Goal: Information Seeking & Learning: Learn about a topic

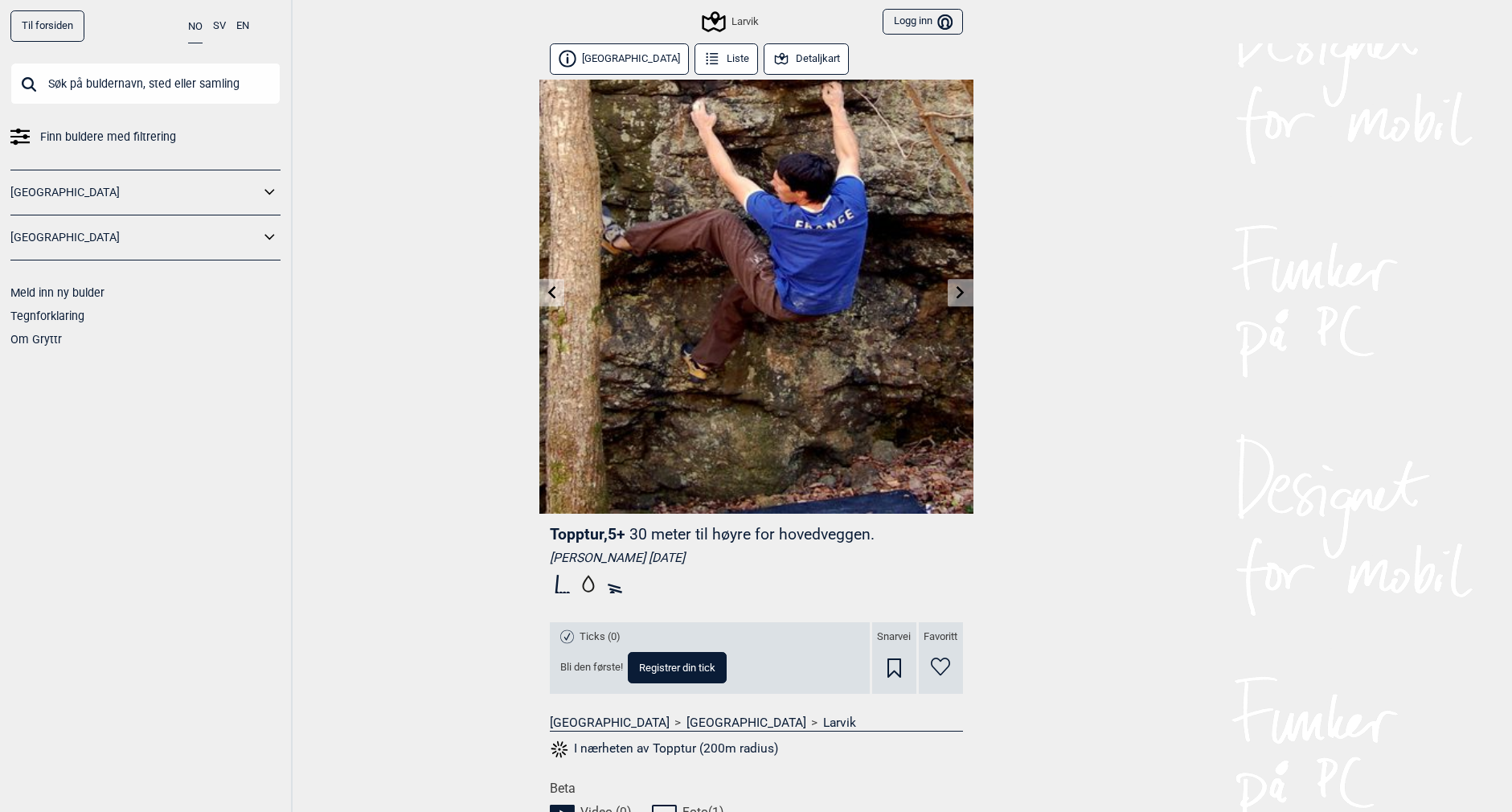
click at [670, 747] on button "I nærheten av Topptur (200m radius)" at bounding box center [664, 749] width 229 height 21
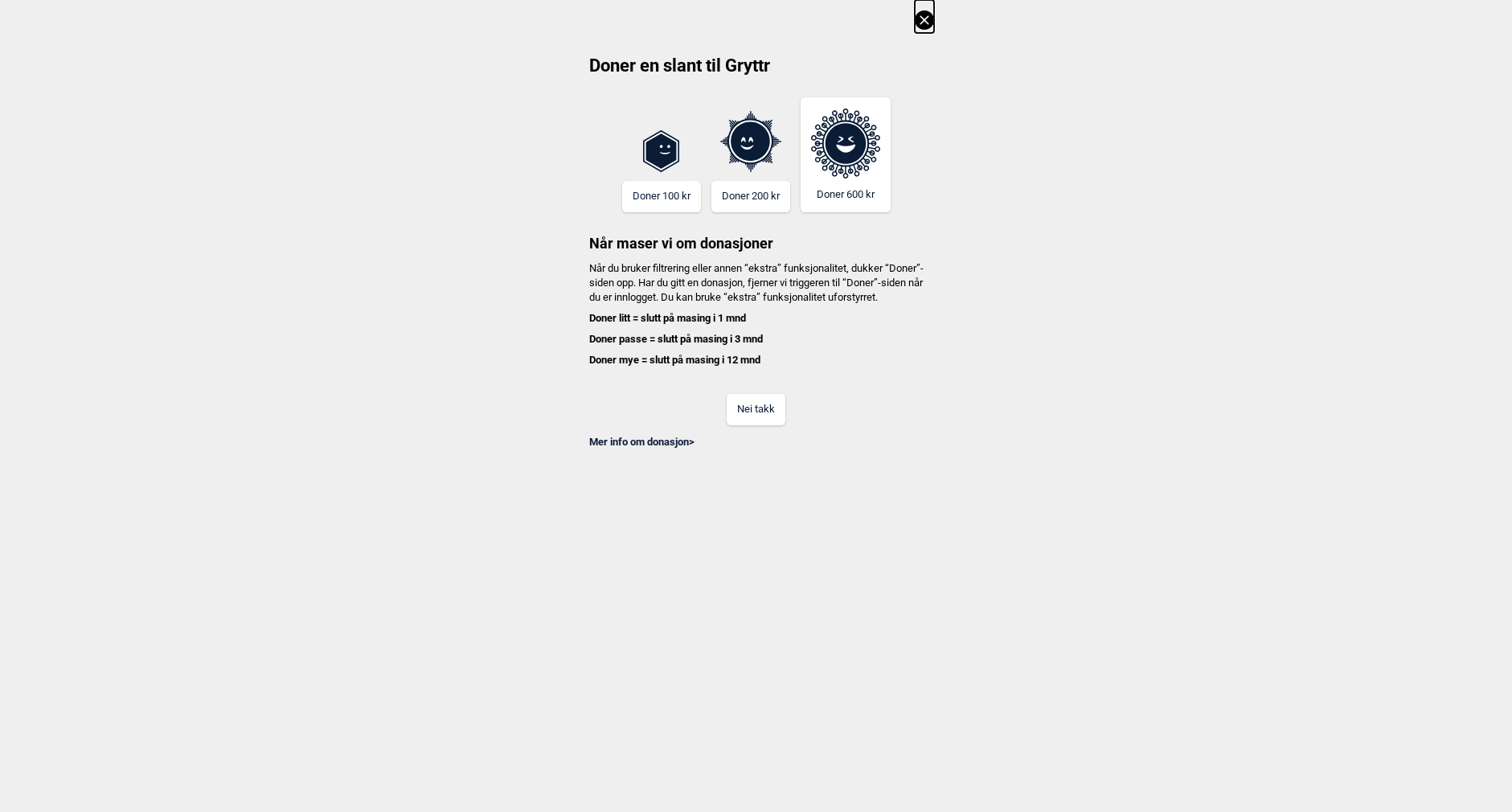
scroll to position [0, 1494]
click at [765, 424] on button "Nei takk" at bounding box center [756, 410] width 59 height 31
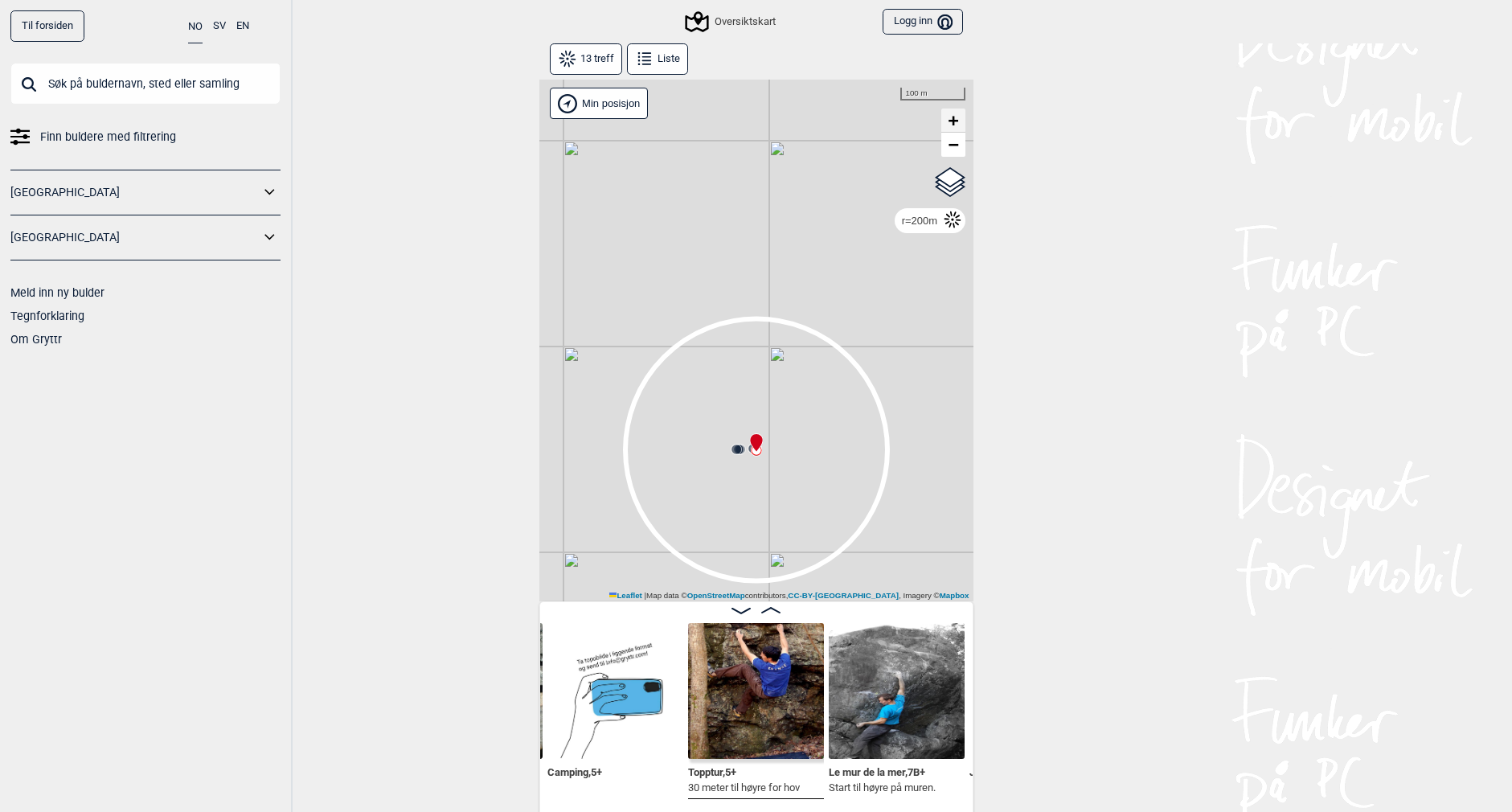
click at [951, 122] on span "+" at bounding box center [953, 120] width 10 height 20
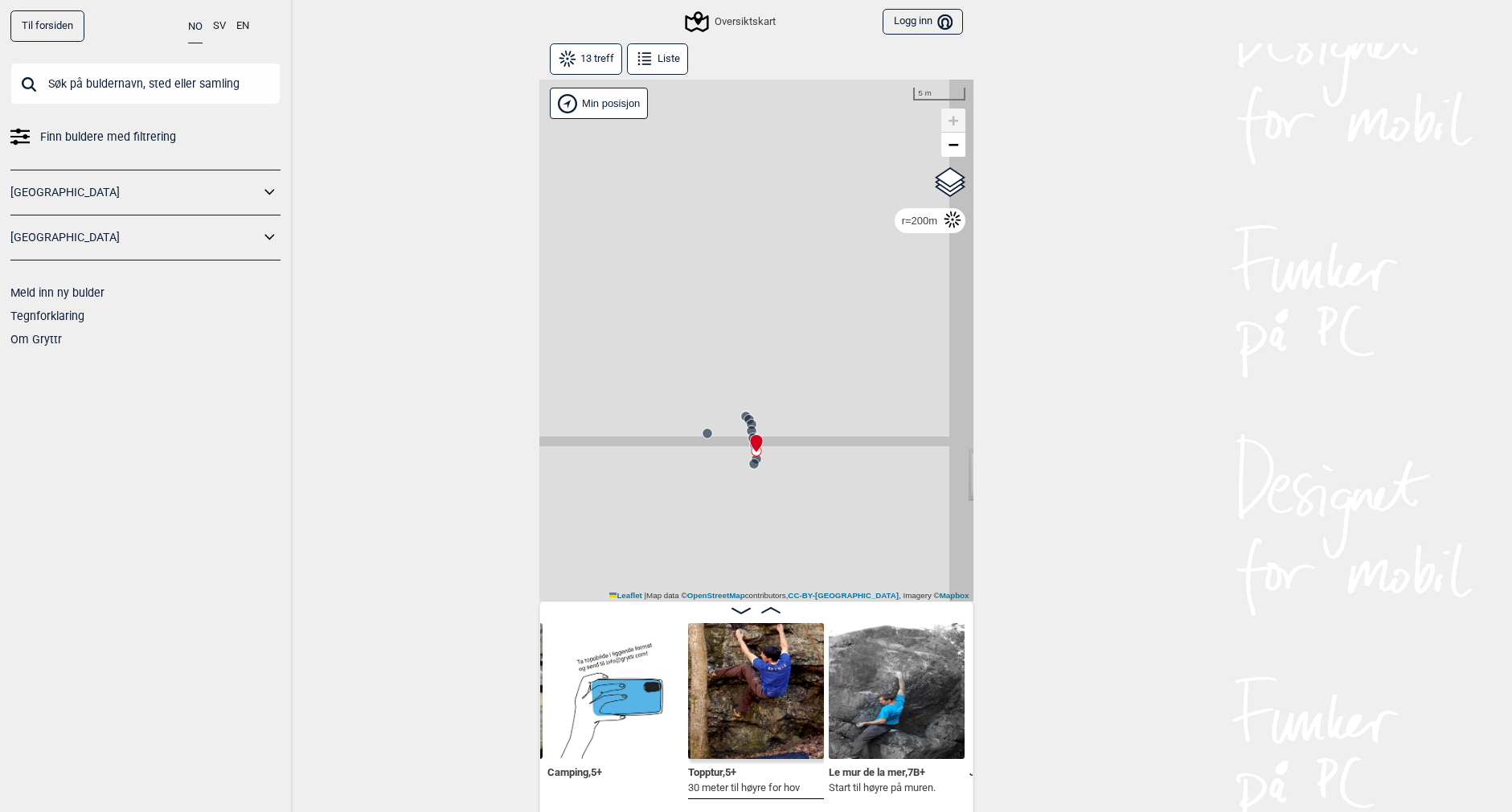
click at [951, 122] on span "+" at bounding box center [953, 120] width 10 height 20
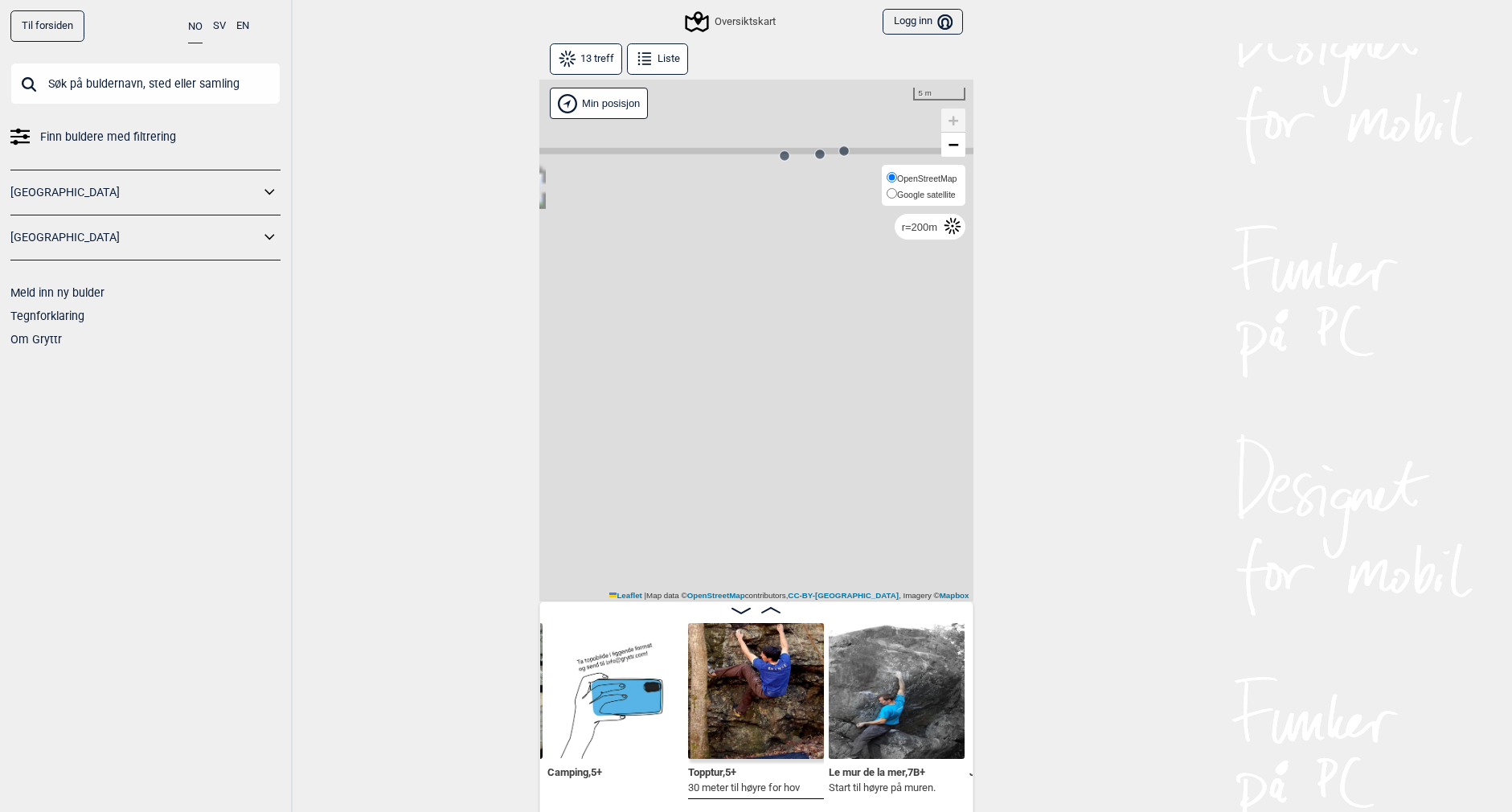
drag, startPoint x: 615, startPoint y: 479, endPoint x: 963, endPoint y: 184, distance: 456.2
click at [963, 184] on div "Gol [GEOGRAPHIC_DATA] Kolomoen [GEOGRAPHIC_DATA] [GEOGRAPHIC_DATA][PERSON_NAME]…" at bounding box center [756, 340] width 434 height 522
click at [950, 145] on span "−" at bounding box center [953, 144] width 10 height 20
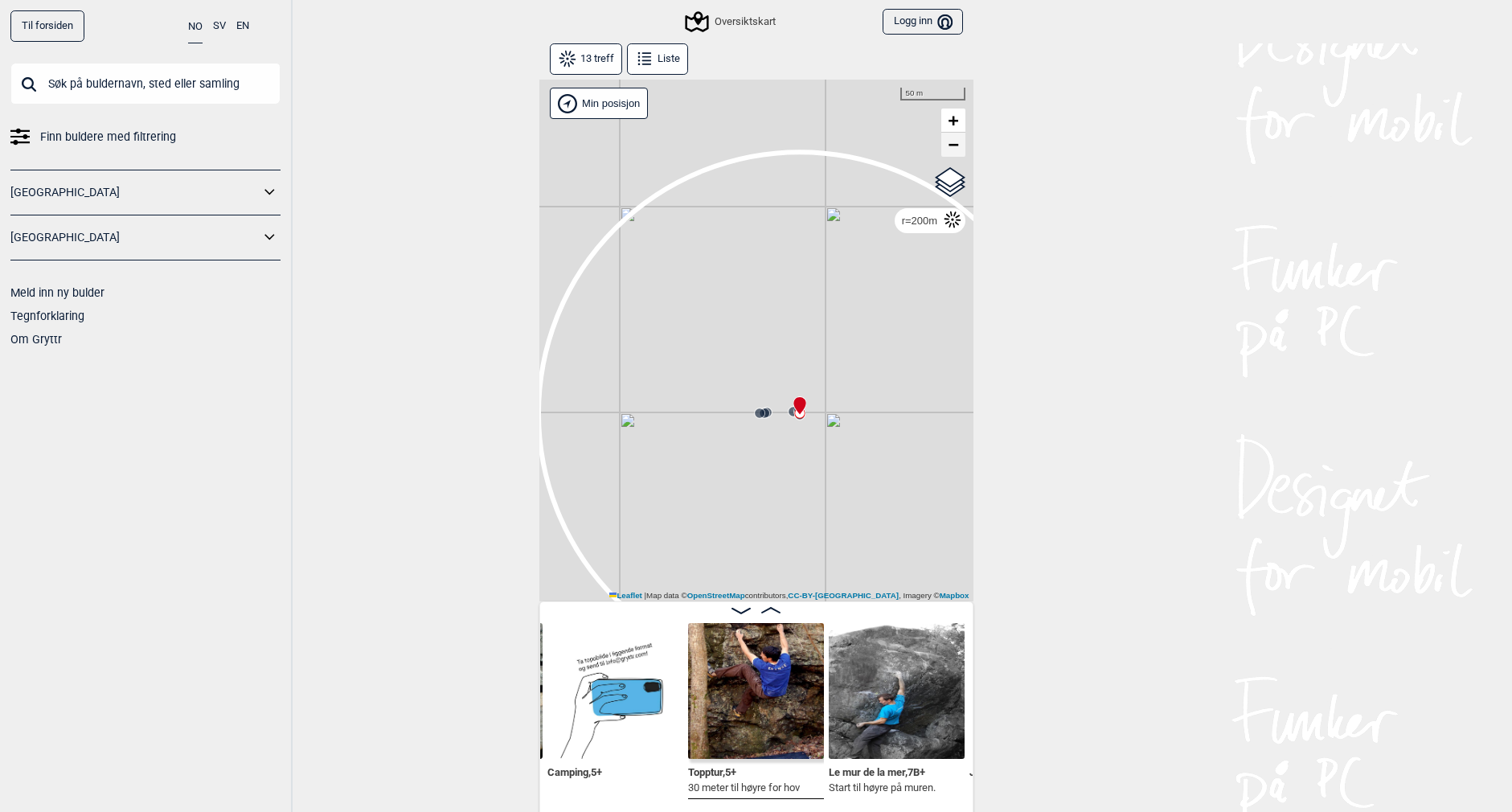
click at [954, 147] on span "−" at bounding box center [953, 144] width 10 height 20
drag, startPoint x: 910, startPoint y: 270, endPoint x: -114, endPoint y: 249, distance: 1024.2
click at [0, 249] on html "Til forsiden NO SV EN Finn buldere med filtrering [GEOGRAPHIC_DATA] [GEOGRAPHIC…" at bounding box center [756, 406] width 1512 height 812
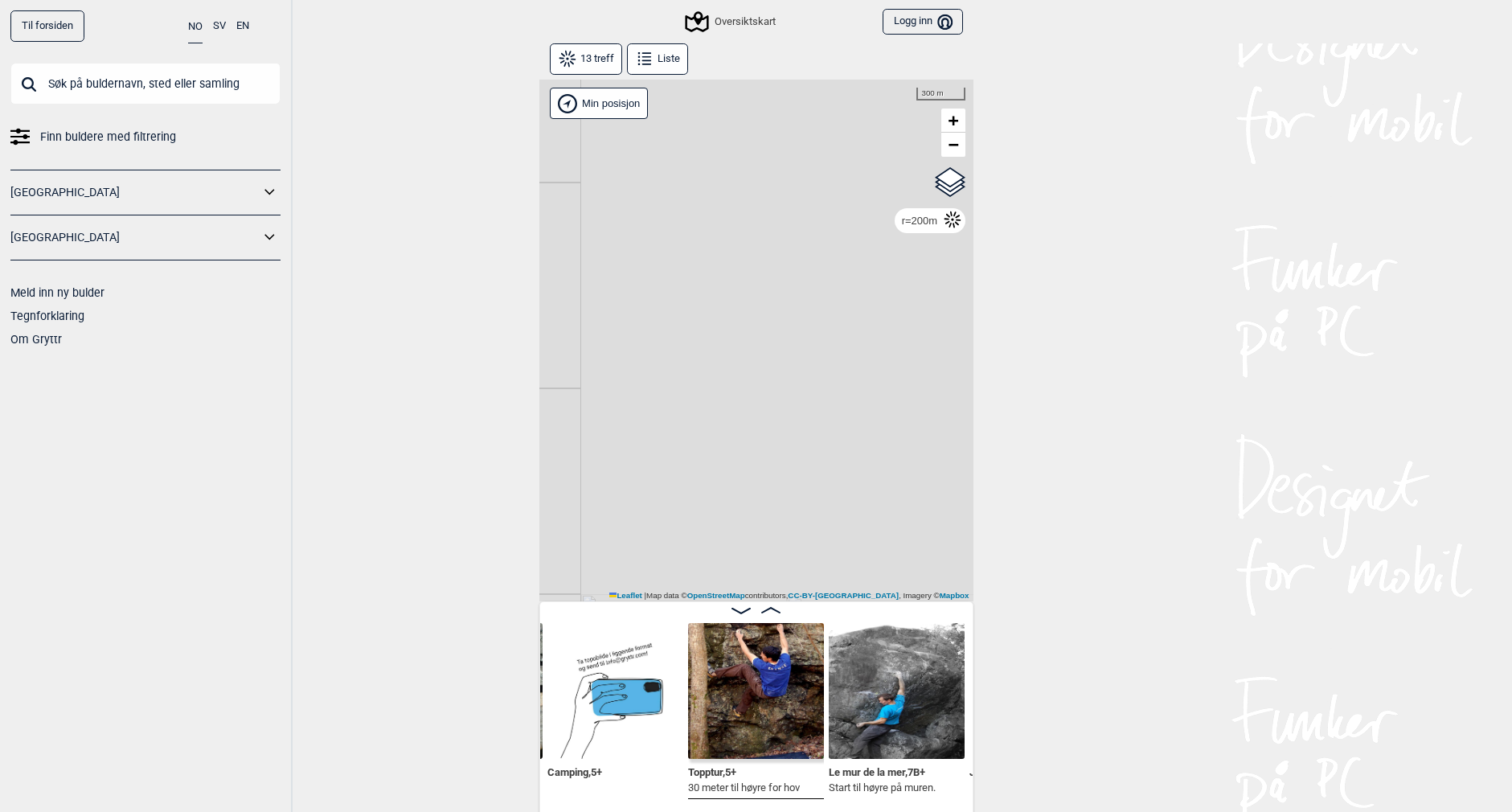
drag, startPoint x: 777, startPoint y: 344, endPoint x: 277, endPoint y: 376, distance: 501.0
click at [277, 376] on div "Til forsiden NO SV EN Finn buldere med filtrering [GEOGRAPHIC_DATA] [GEOGRAPHIC…" at bounding box center [756, 406] width 1512 height 812
drag, startPoint x: 709, startPoint y: 188, endPoint x: 509, endPoint y: 413, distance: 301.0
click at [509, 413] on div "Til forsiden NO SV EN Finn buldere med filtrering [GEOGRAPHIC_DATA] [GEOGRAPHIC…" at bounding box center [756, 406] width 1512 height 812
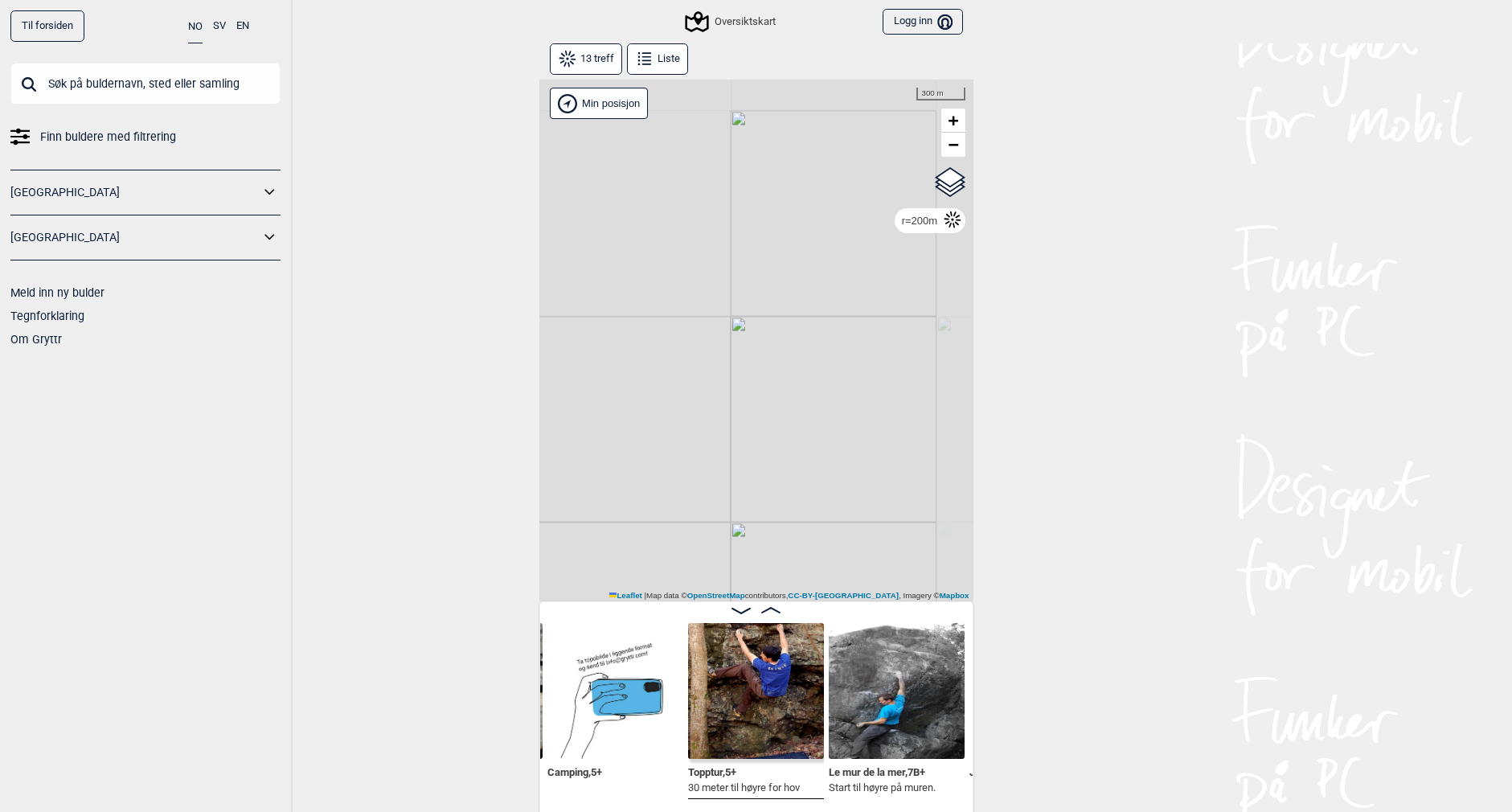
drag, startPoint x: 724, startPoint y: 190, endPoint x: 664, endPoint y: 518, distance: 333.4
click at [664, 518] on div "Gol [GEOGRAPHIC_DATA] Kolomoen [GEOGRAPHIC_DATA] [GEOGRAPHIC_DATA][PERSON_NAME]…" at bounding box center [756, 340] width 434 height 522
drag, startPoint x: 683, startPoint y: 293, endPoint x: 773, endPoint y: 652, distance: 370.1
click at [773, 652] on div "Gol [GEOGRAPHIC_DATA] Kolomoen [GEOGRAPHIC_DATA] [GEOGRAPHIC_DATA][PERSON_NAME]…" at bounding box center [756, 451] width 434 height 742
click at [51, 29] on link "Til forsiden" at bounding box center [47, 26] width 74 height 31
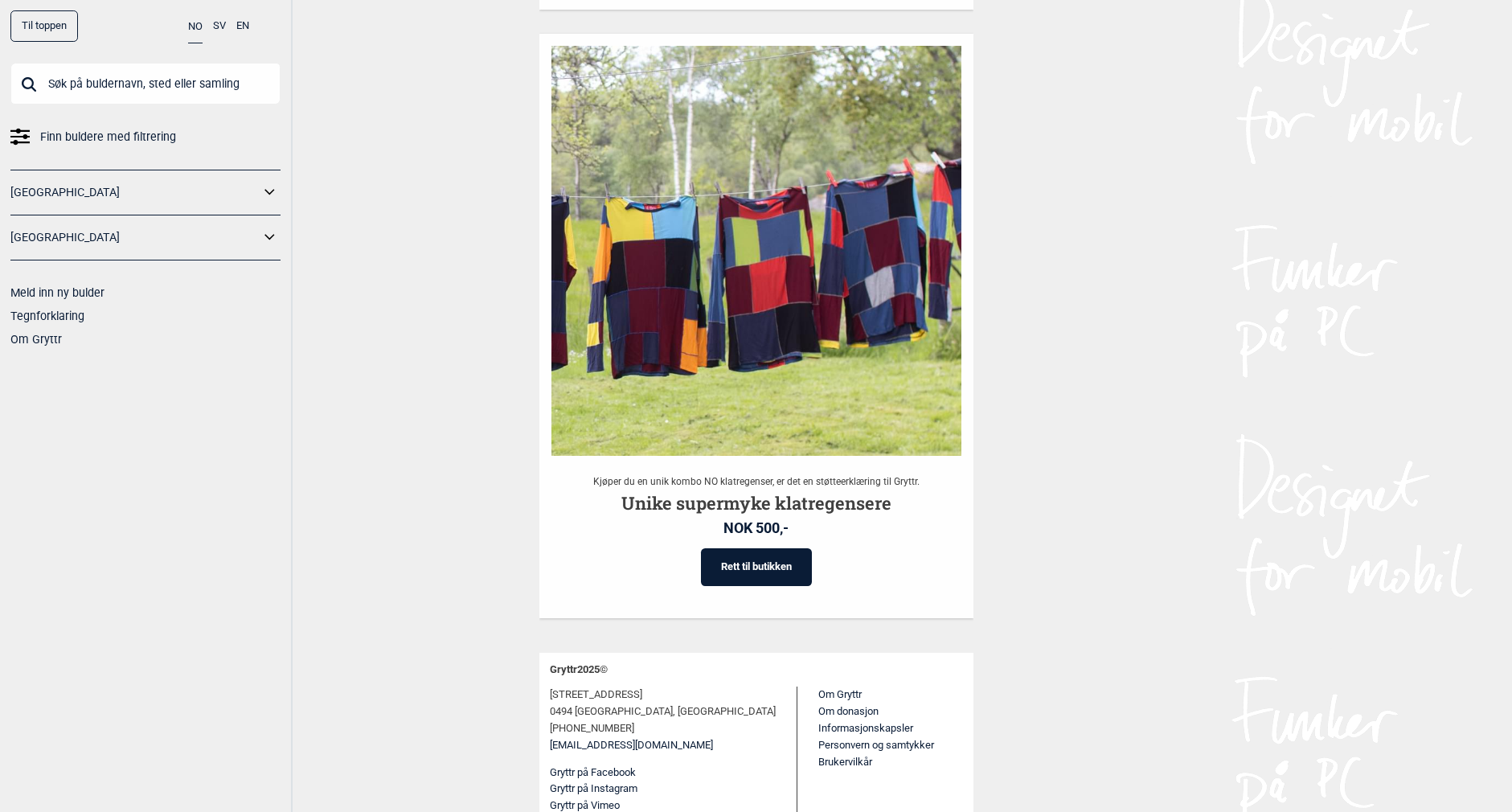
scroll to position [3086, 0]
